Goal: Task Accomplishment & Management: Complete application form

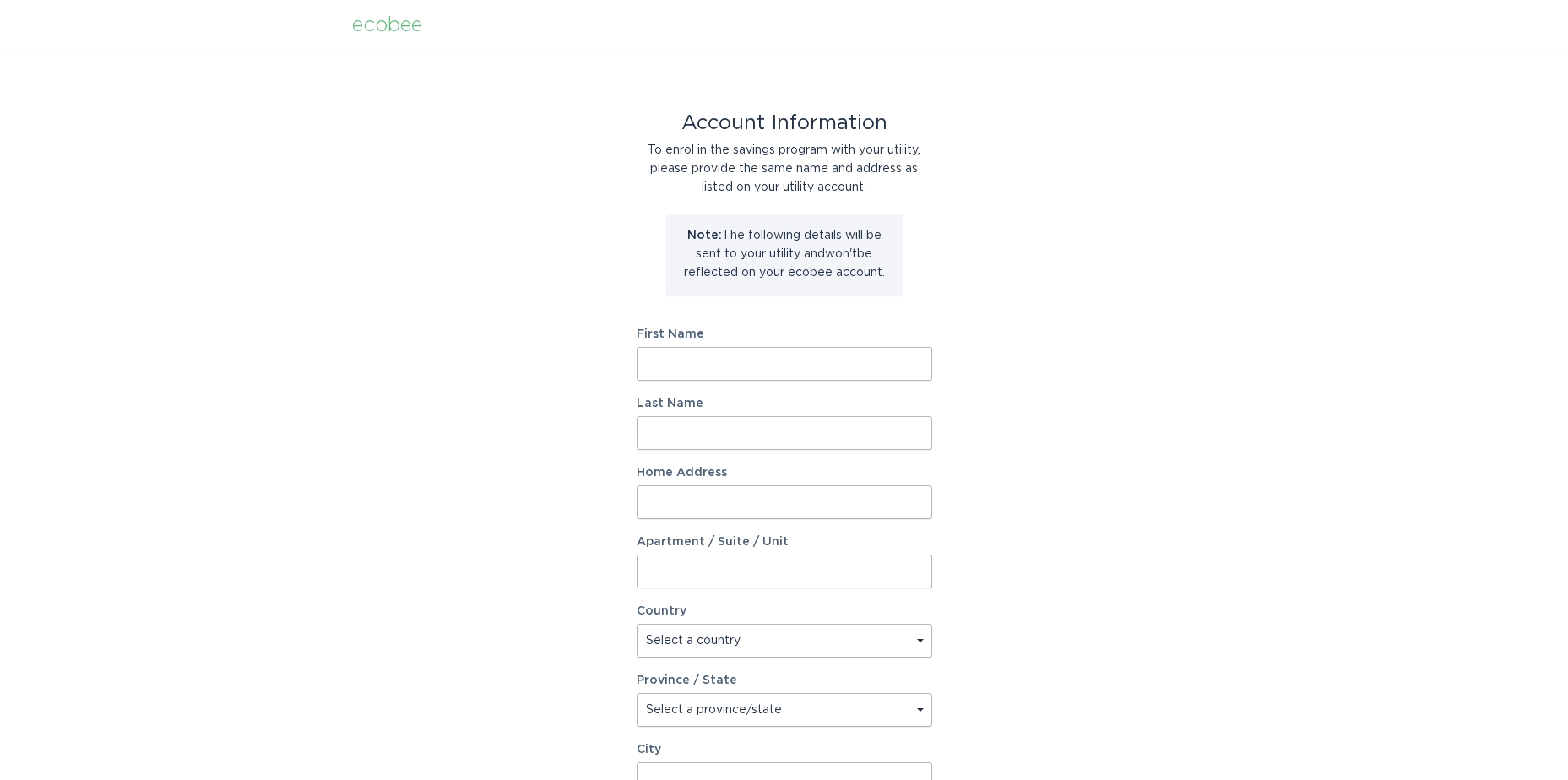
click at [724, 362] on input "First Name" at bounding box center [784, 364] width 295 height 34
type input "Front"
type input "[PERSON_NAME]"
type input "[STREET_ADDRESS]"
type input "Apt 1431"
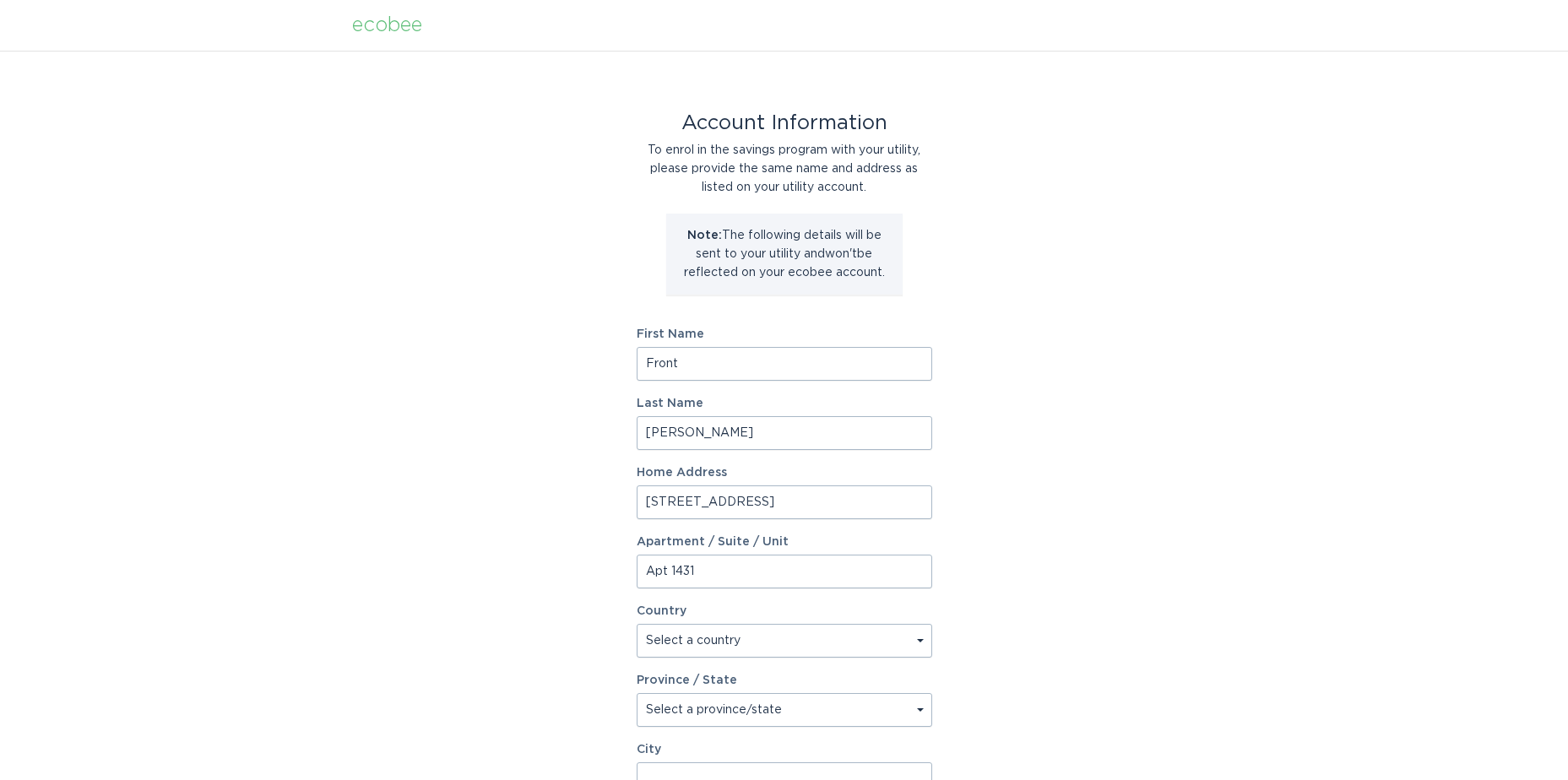
select select "US"
type input "[GEOGRAPHIC_DATA], [GEOGRAPHIC_DATA]"
type input "80228"
type input "[PERSON_NAME]"
select select "CO"
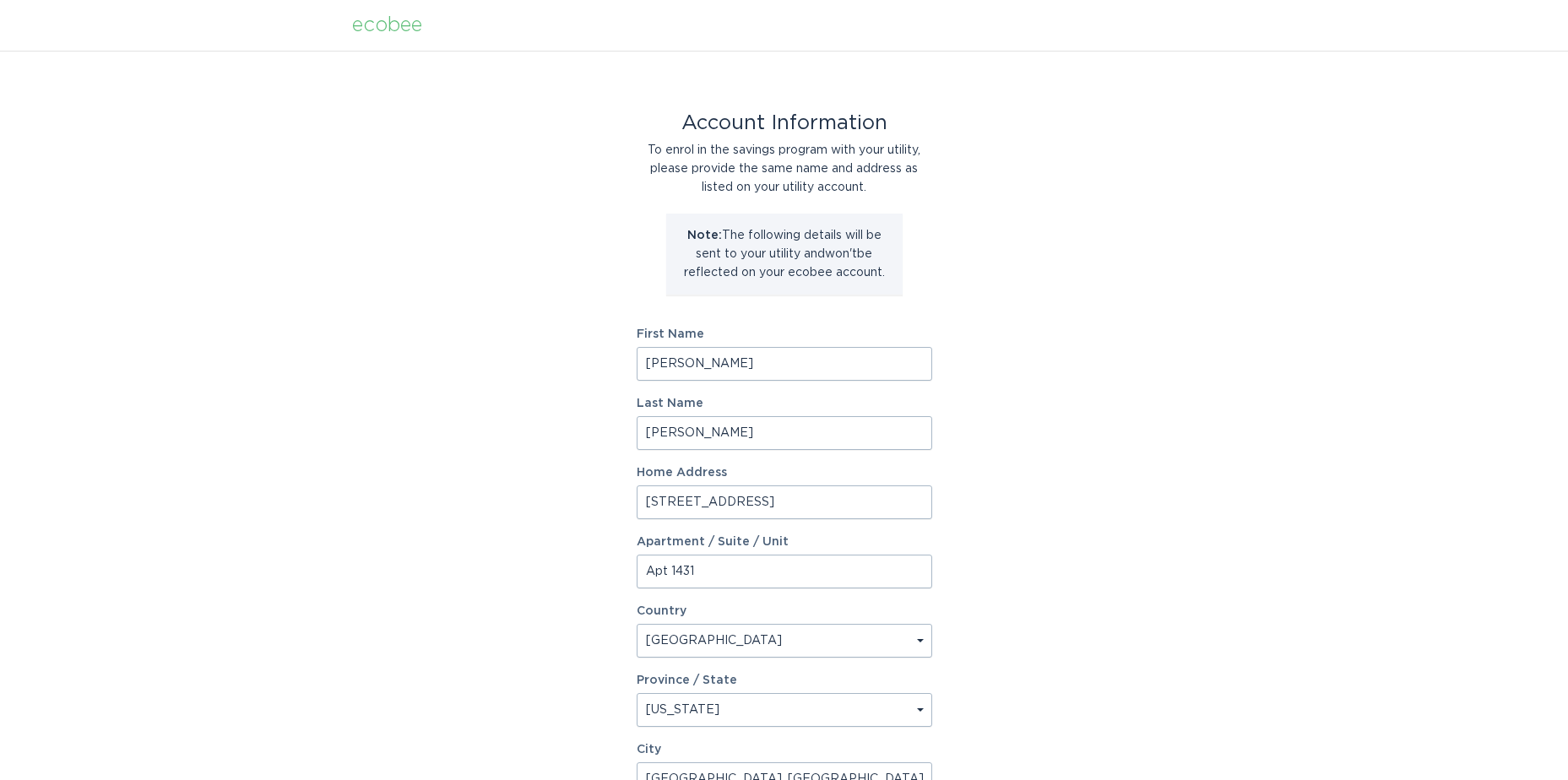
drag, startPoint x: 687, startPoint y: 362, endPoint x: 606, endPoint y: 354, distance: 81.4
click at [606, 354] on div "Account Information To enrol in the savings program with your utility, please p…" at bounding box center [784, 517] width 1568 height 933
click at [553, 446] on div "Account Information To enrol in the savings program with your utility, please p…" at bounding box center [784, 517] width 1568 height 933
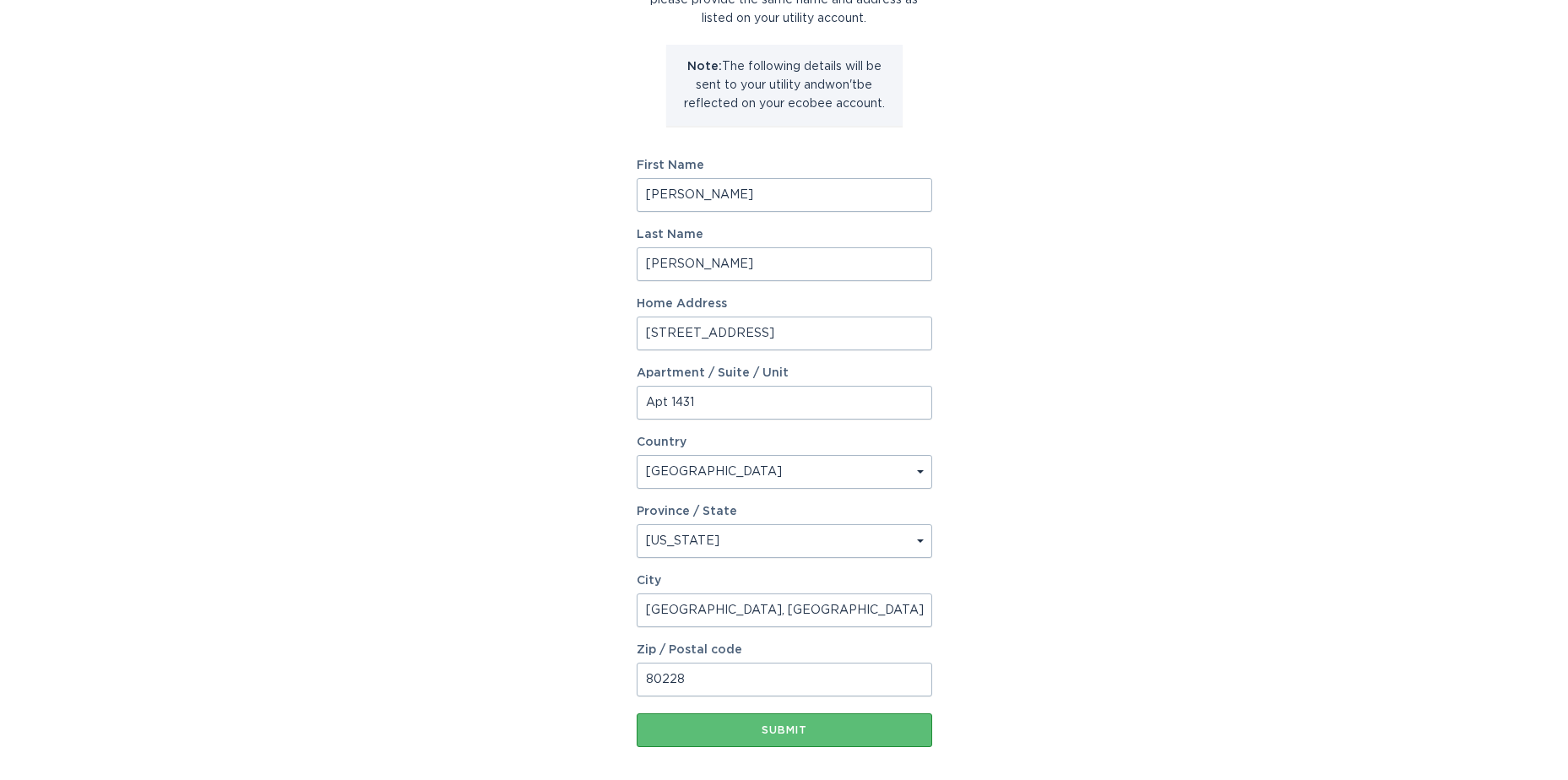
scroll to position [248, 0]
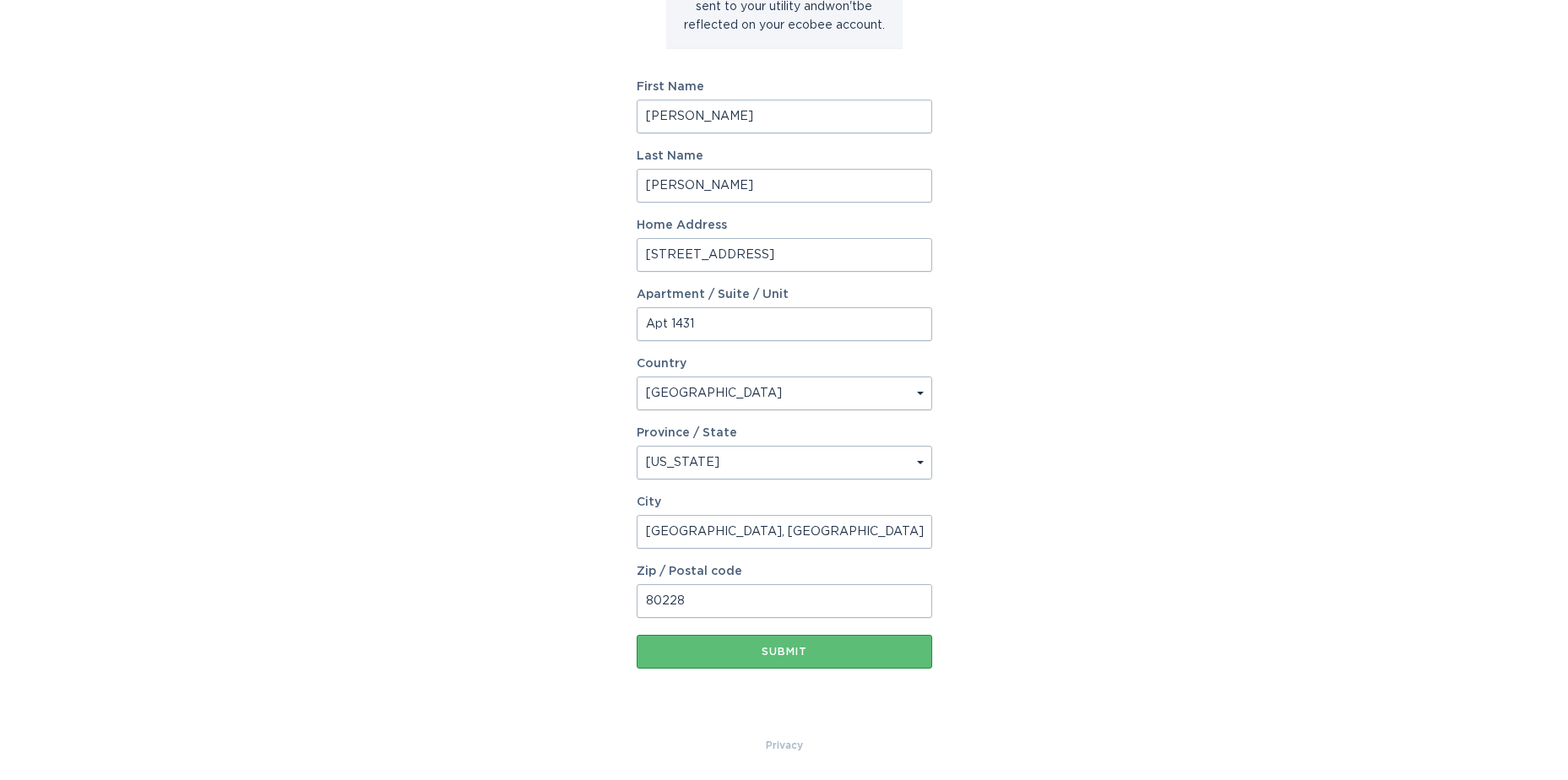
drag, startPoint x: 688, startPoint y: 603, endPoint x: 661, endPoint y: 603, distance: 27.0
click at [661, 603] on input "80228" at bounding box center [784, 601] width 295 height 34
type input "80124"
click at [1139, 462] on div "Account Information To enrol in the savings program with your utility, please p…" at bounding box center [784, 270] width 1568 height 933
drag, startPoint x: 754, startPoint y: 528, endPoint x: 574, endPoint y: 528, distance: 180.0
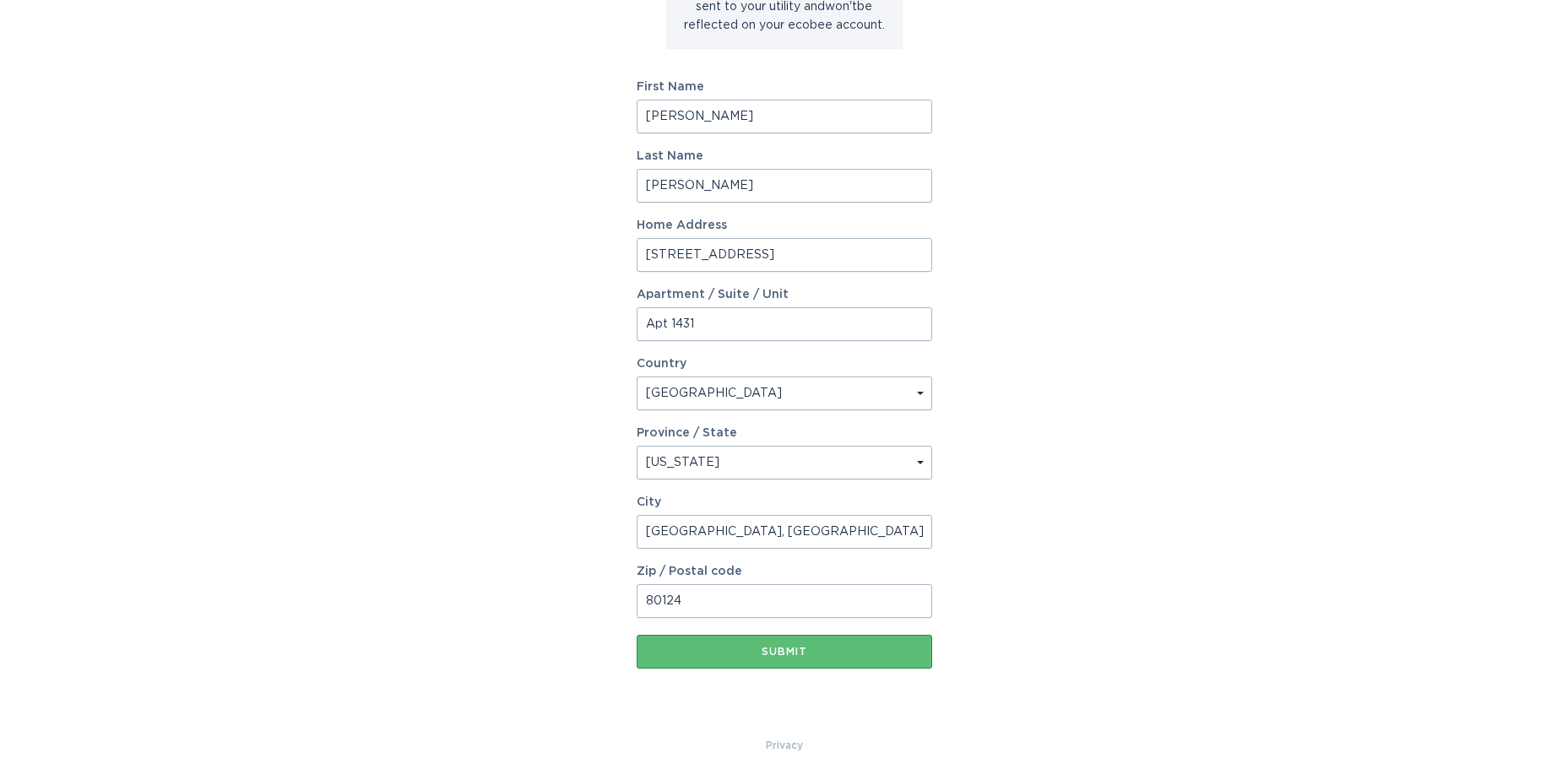
click at [574, 528] on div "Account Information To enrol in the savings program with your utility, please p…" at bounding box center [784, 270] width 1568 height 933
type input "Lone Tree"
click at [1026, 465] on div "Account Information To enrol in the savings program with your utility, please p…" at bounding box center [784, 270] width 1568 height 933
click at [817, 644] on button "Submit" at bounding box center [784, 651] width 295 height 34
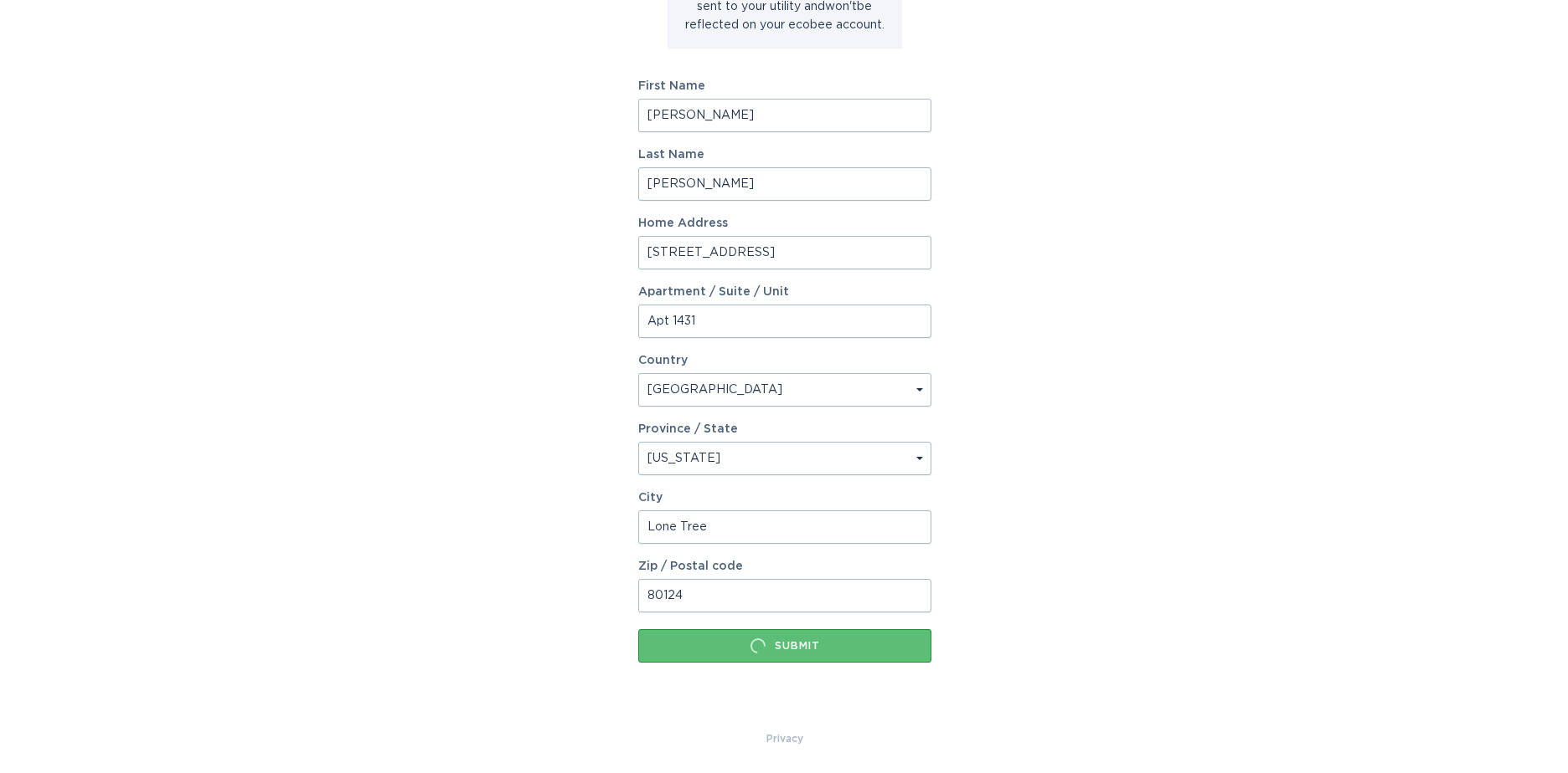
scroll to position [0, 0]
